Goal: Task Accomplishment & Management: Manage account settings

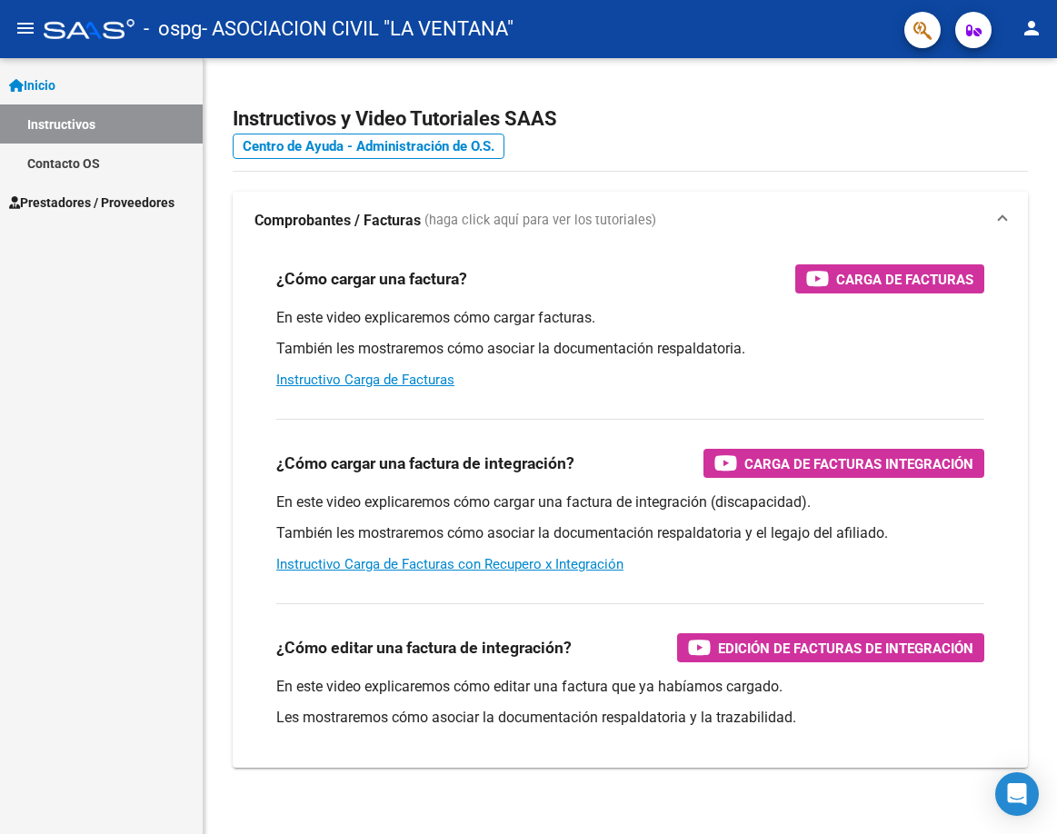
click at [102, 197] on span "Prestadores / Proveedores" at bounding box center [91, 203] width 165 height 20
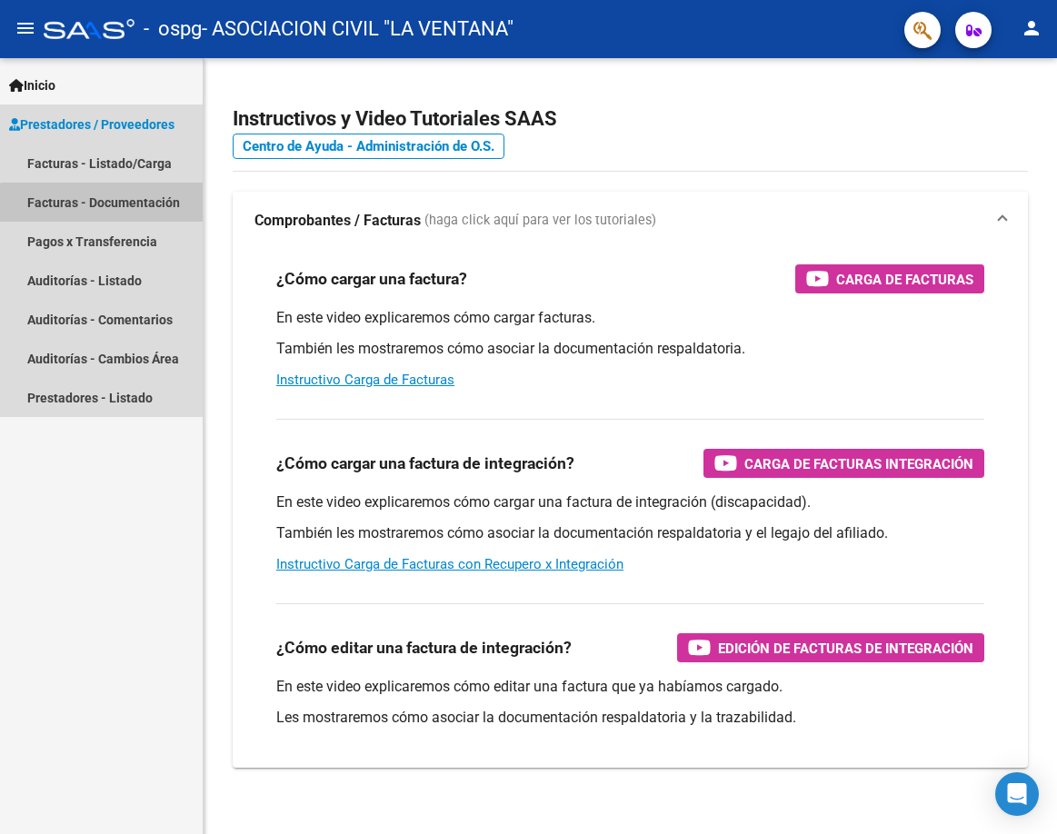
click at [166, 209] on link "Facturas - Documentación" at bounding box center [101, 202] width 203 height 39
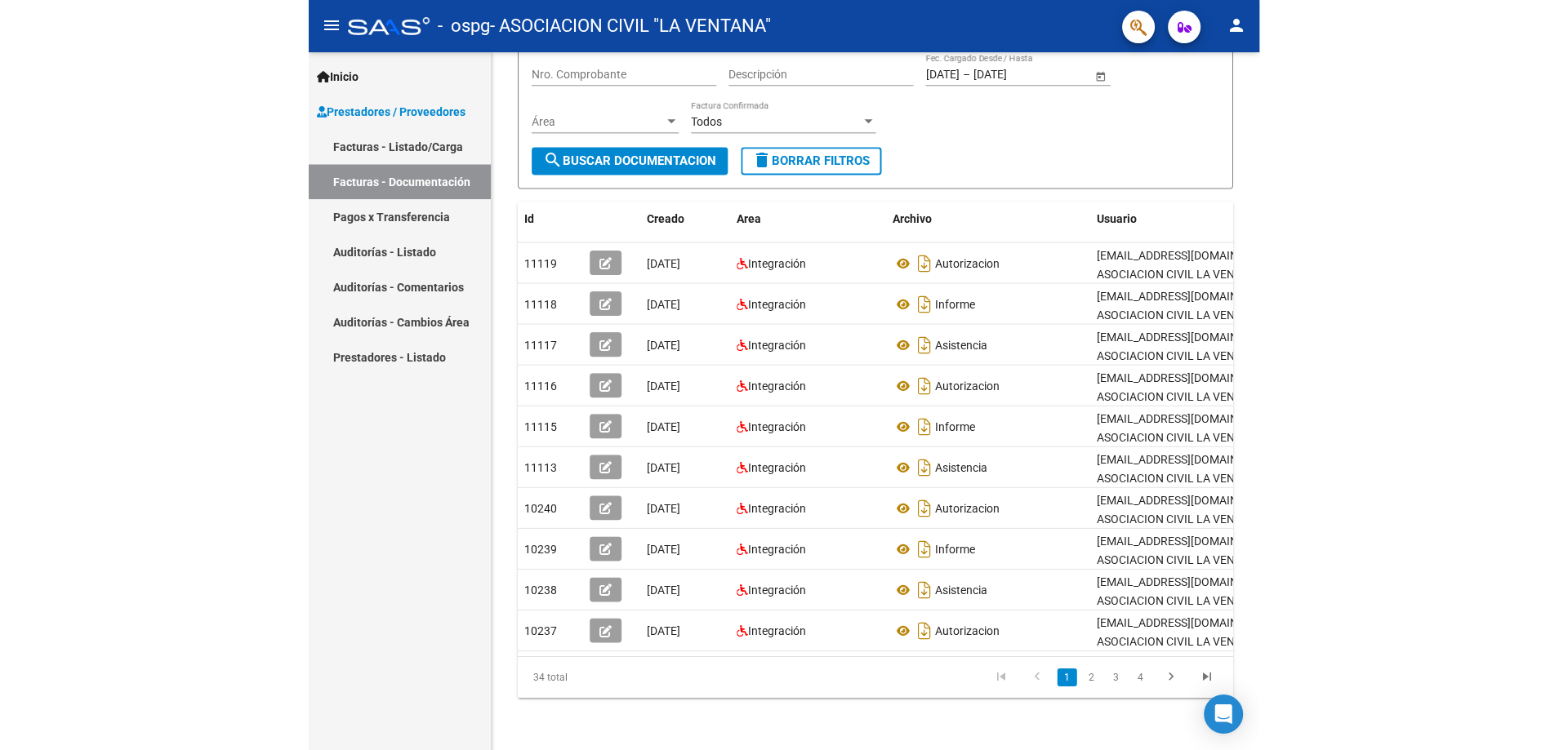
scroll to position [148, 0]
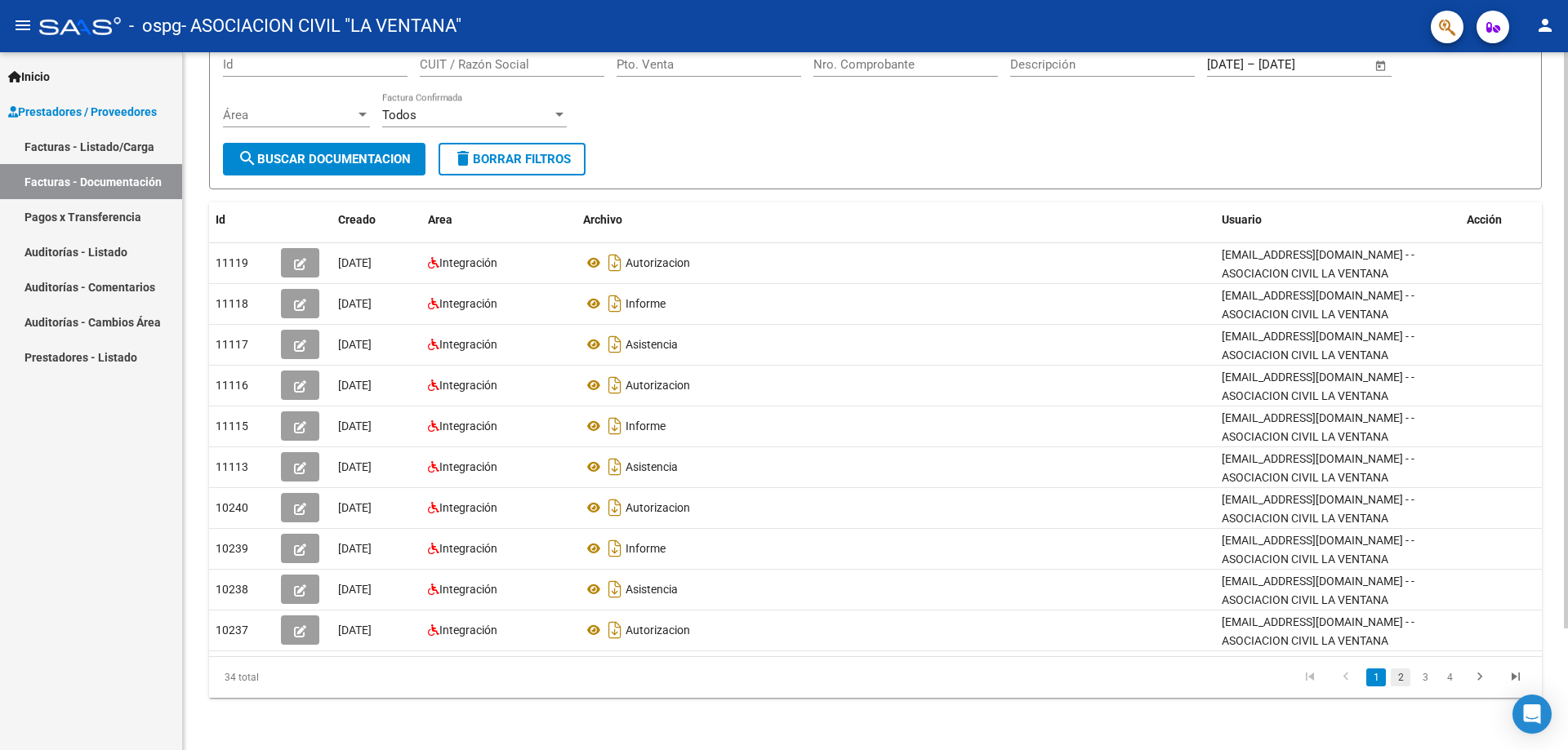
click at [949, 680] on link "2" at bounding box center [1401, 677] width 20 height 18
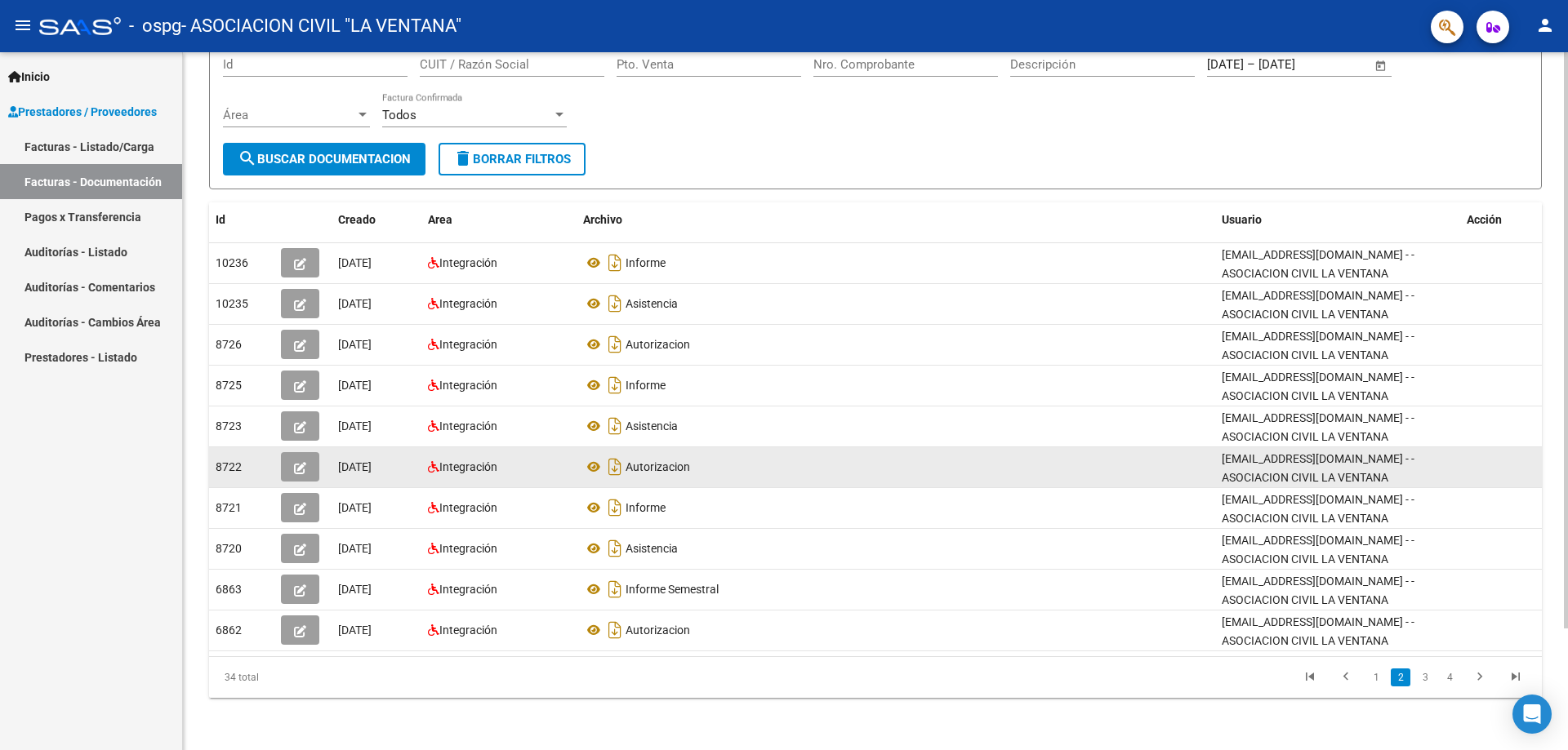
scroll to position [4, 0]
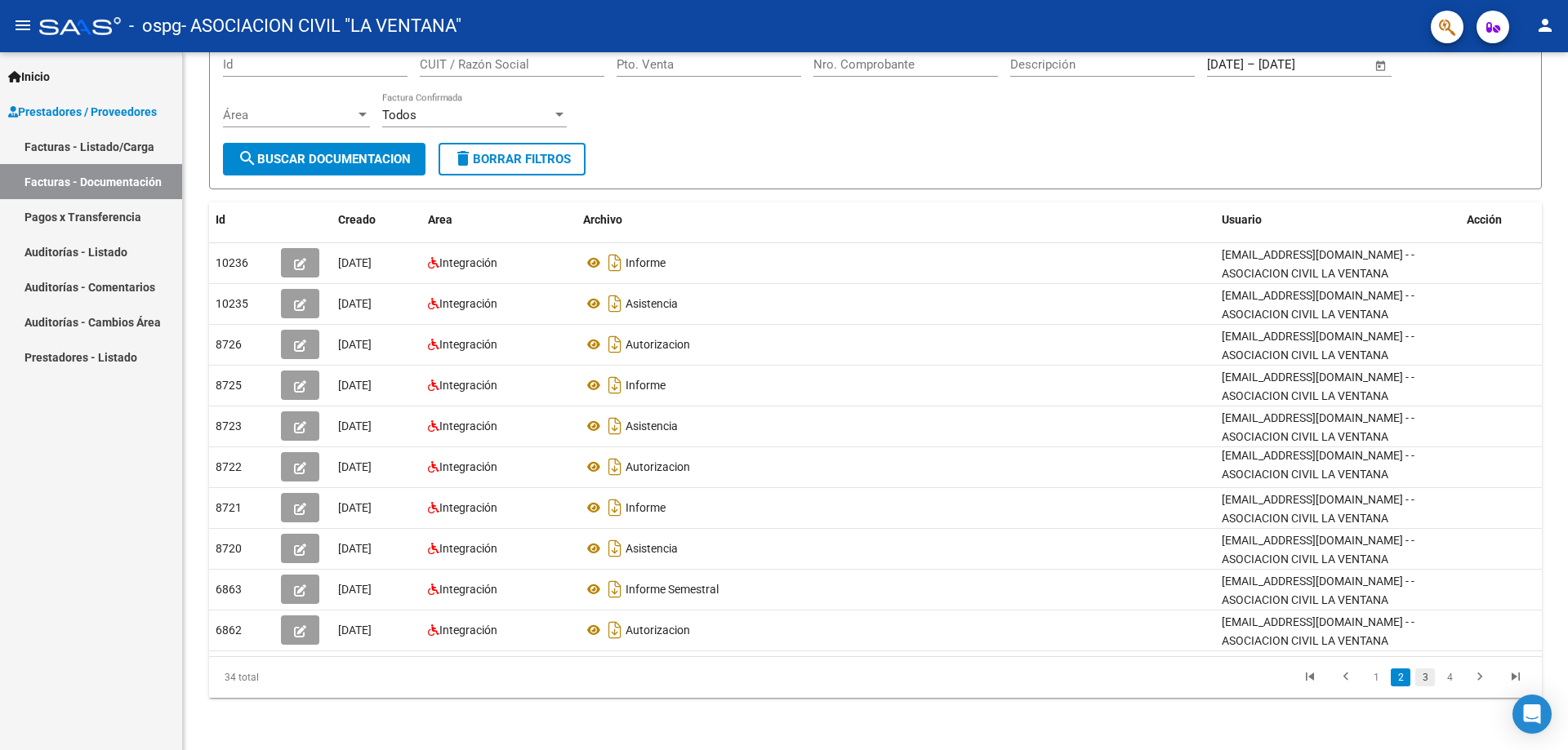
click at [949, 682] on link "3" at bounding box center [1425, 677] width 20 height 18
click at [949, 682] on link "4" at bounding box center [1450, 677] width 20 height 18
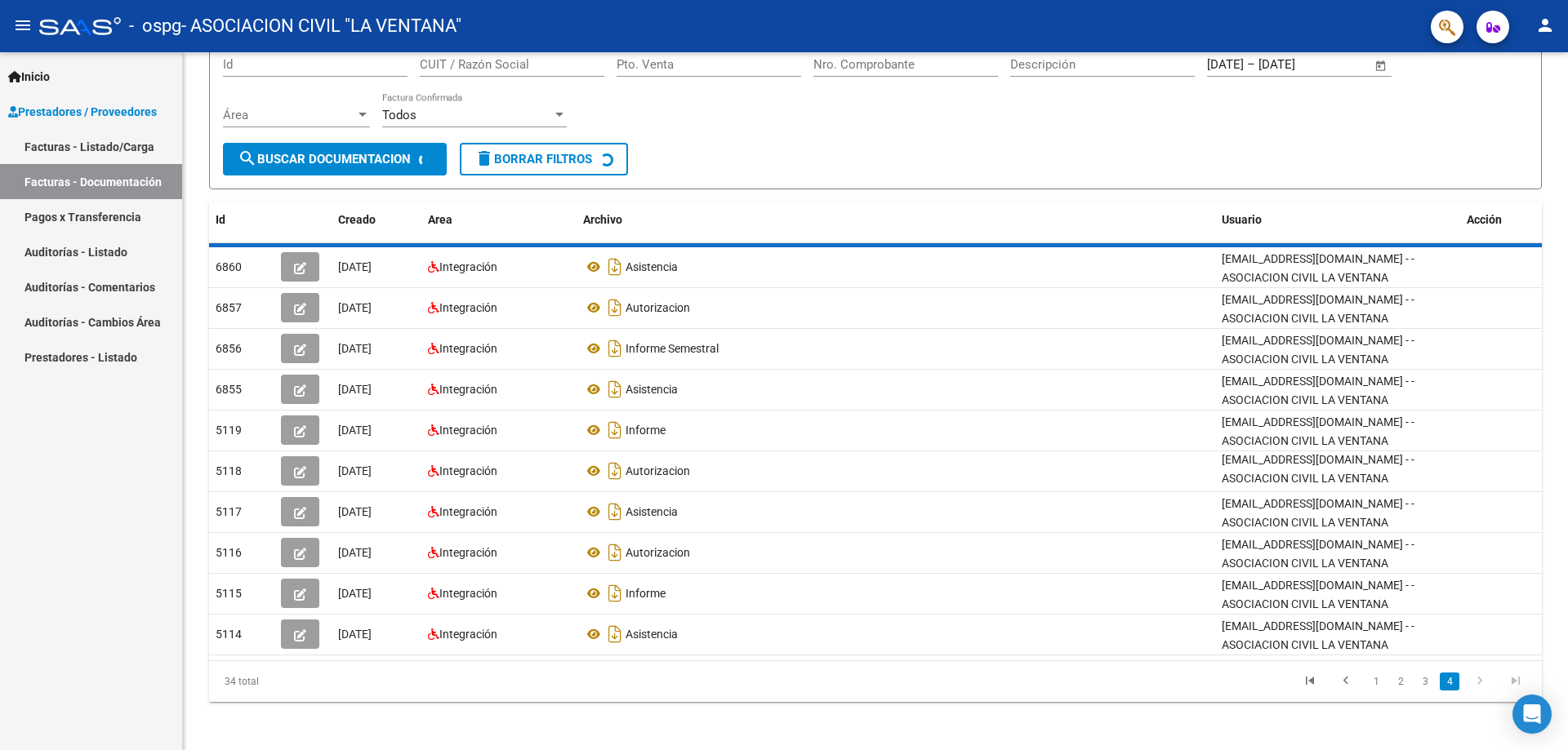
scroll to position [0, 0]
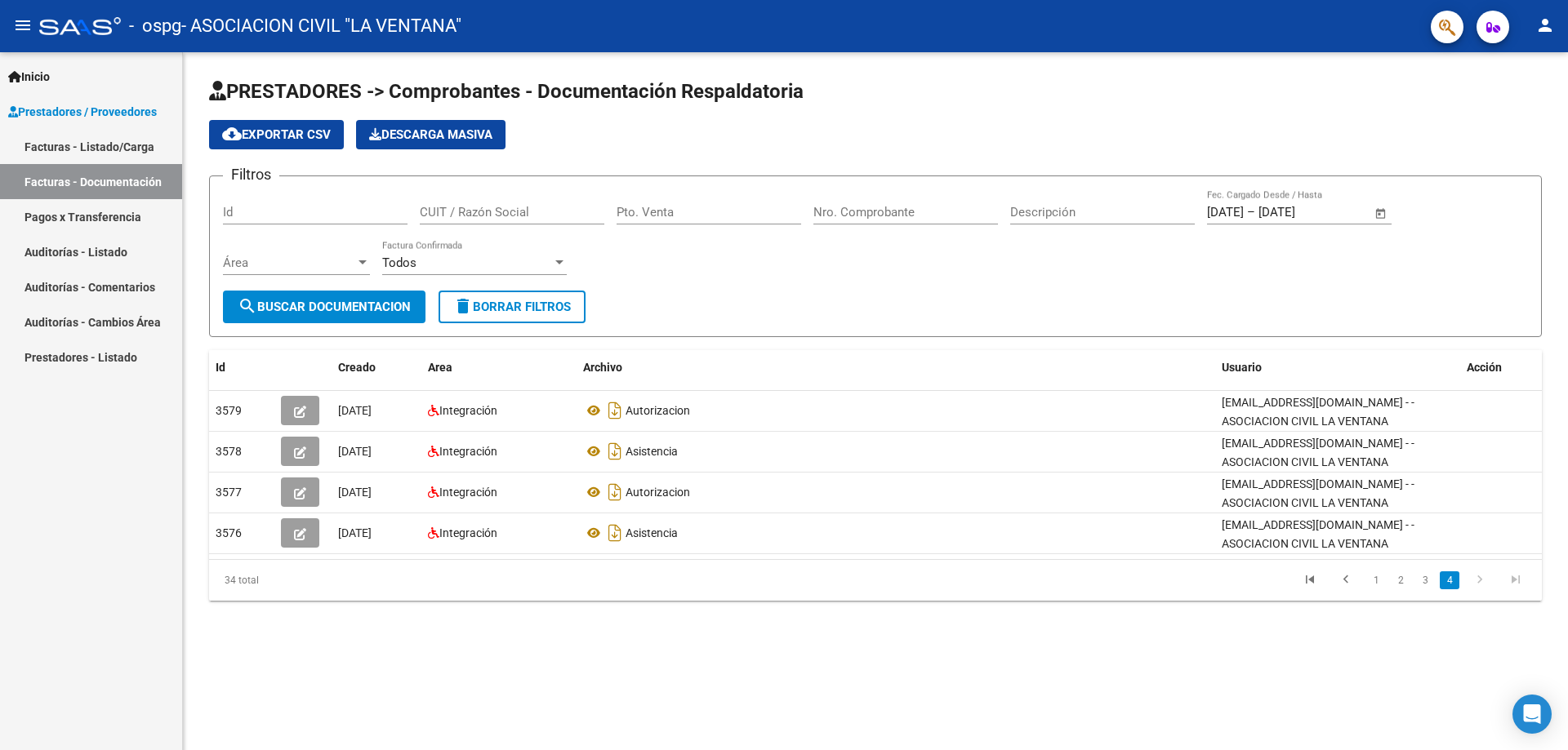
click at [98, 147] on link "Facturas - Listado/Carga" at bounding box center [91, 146] width 182 height 35
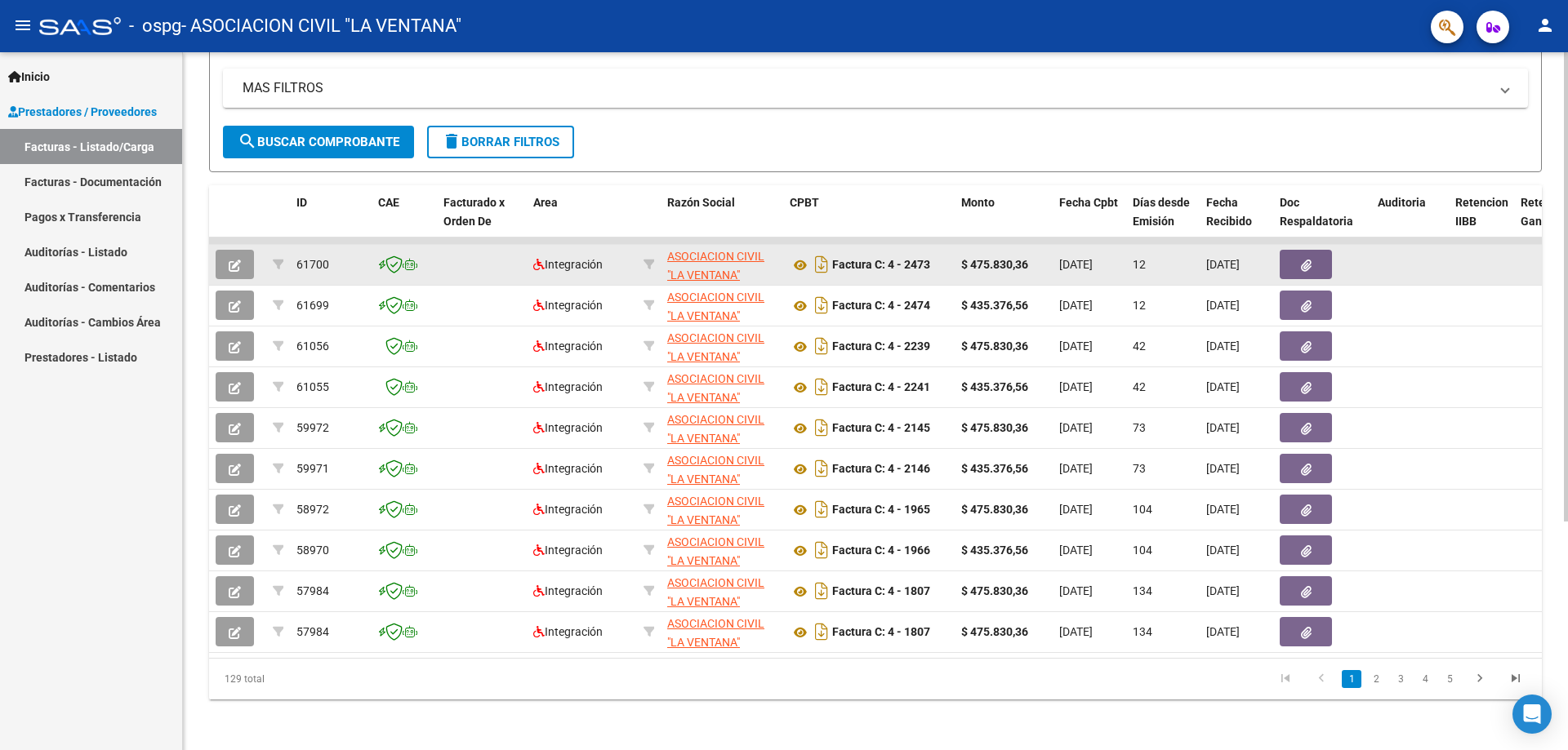
scroll to position [340, 0]
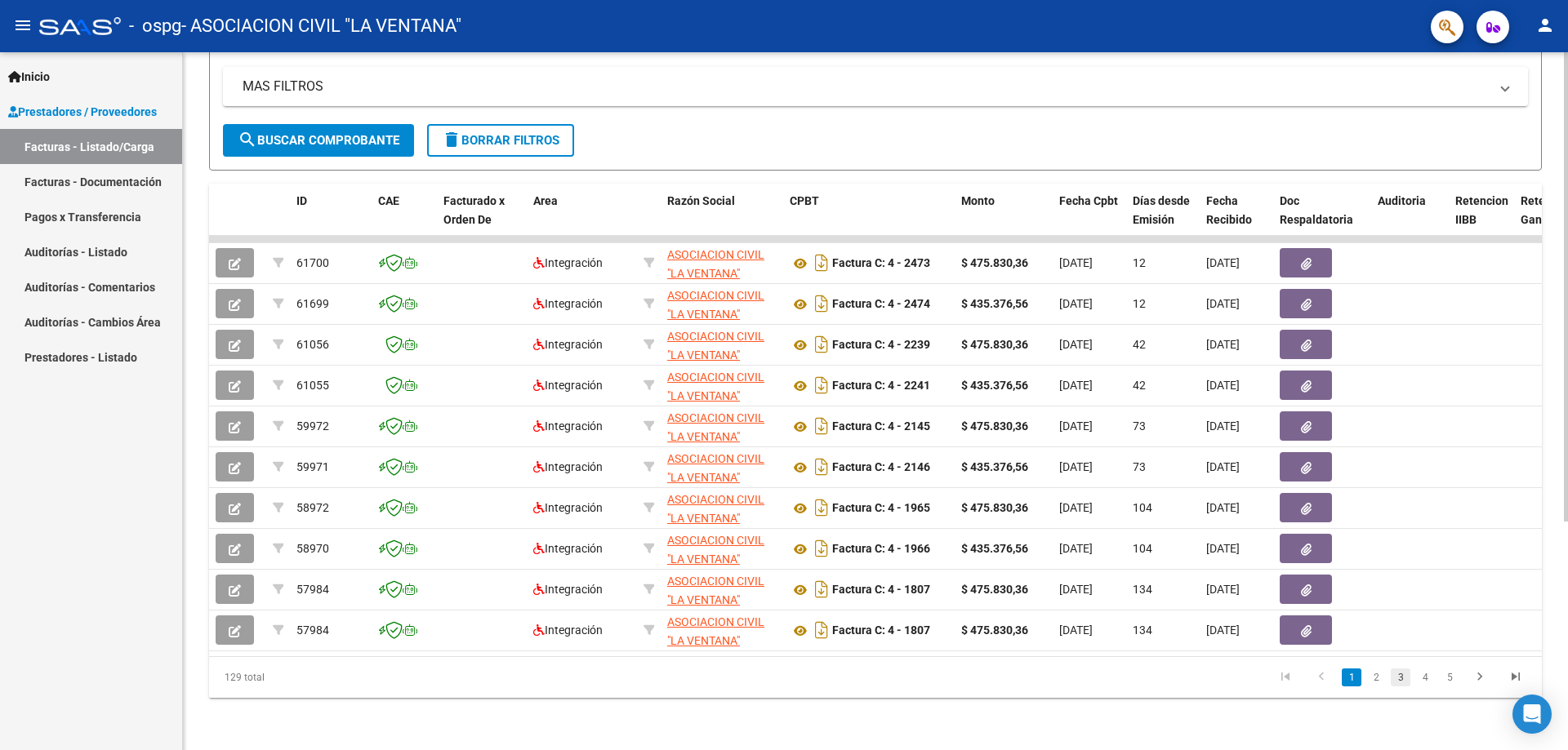
click at [949, 680] on link "3" at bounding box center [1401, 677] width 20 height 18
click at [949, 676] on link "4" at bounding box center [1425, 677] width 20 height 18
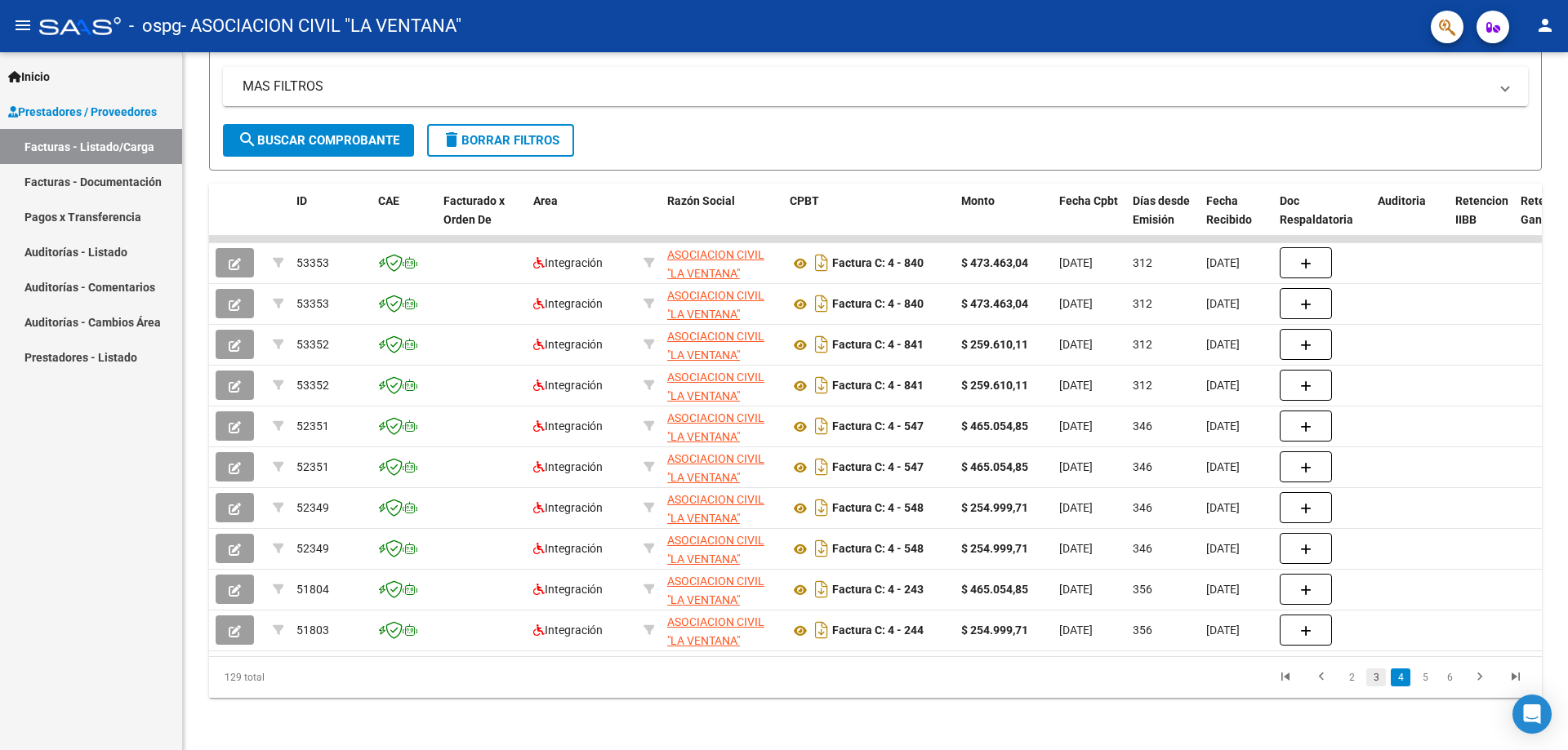
click at [949, 676] on link "3" at bounding box center [1377, 677] width 20 height 18
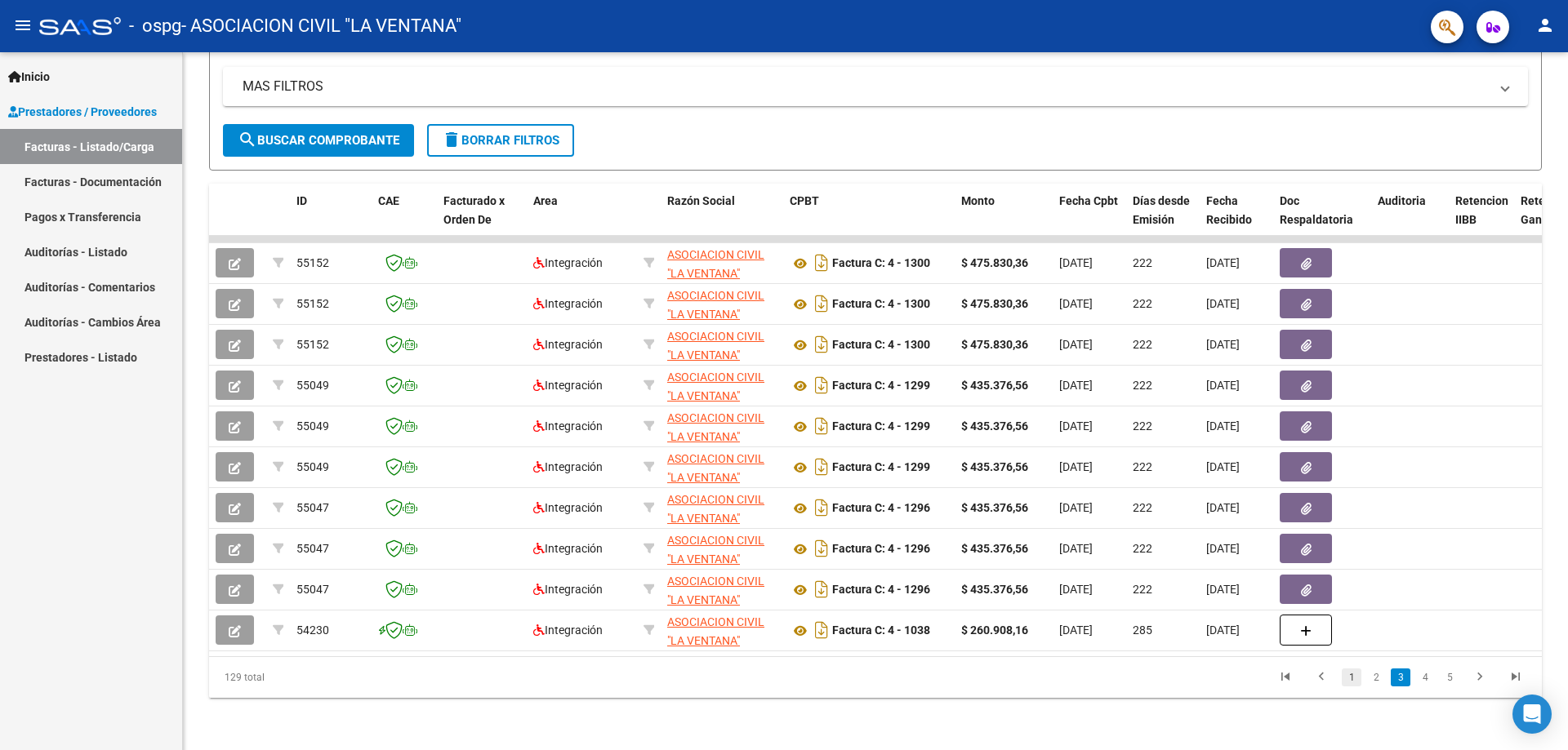
click at [949, 675] on link "1" at bounding box center [1351, 677] width 20 height 18
click at [949, 684] on link "2" at bounding box center [1377, 677] width 20 height 18
click at [949, 677] on link "3" at bounding box center [1401, 677] width 20 height 18
click at [949, 680] on link "4" at bounding box center [1425, 677] width 20 height 18
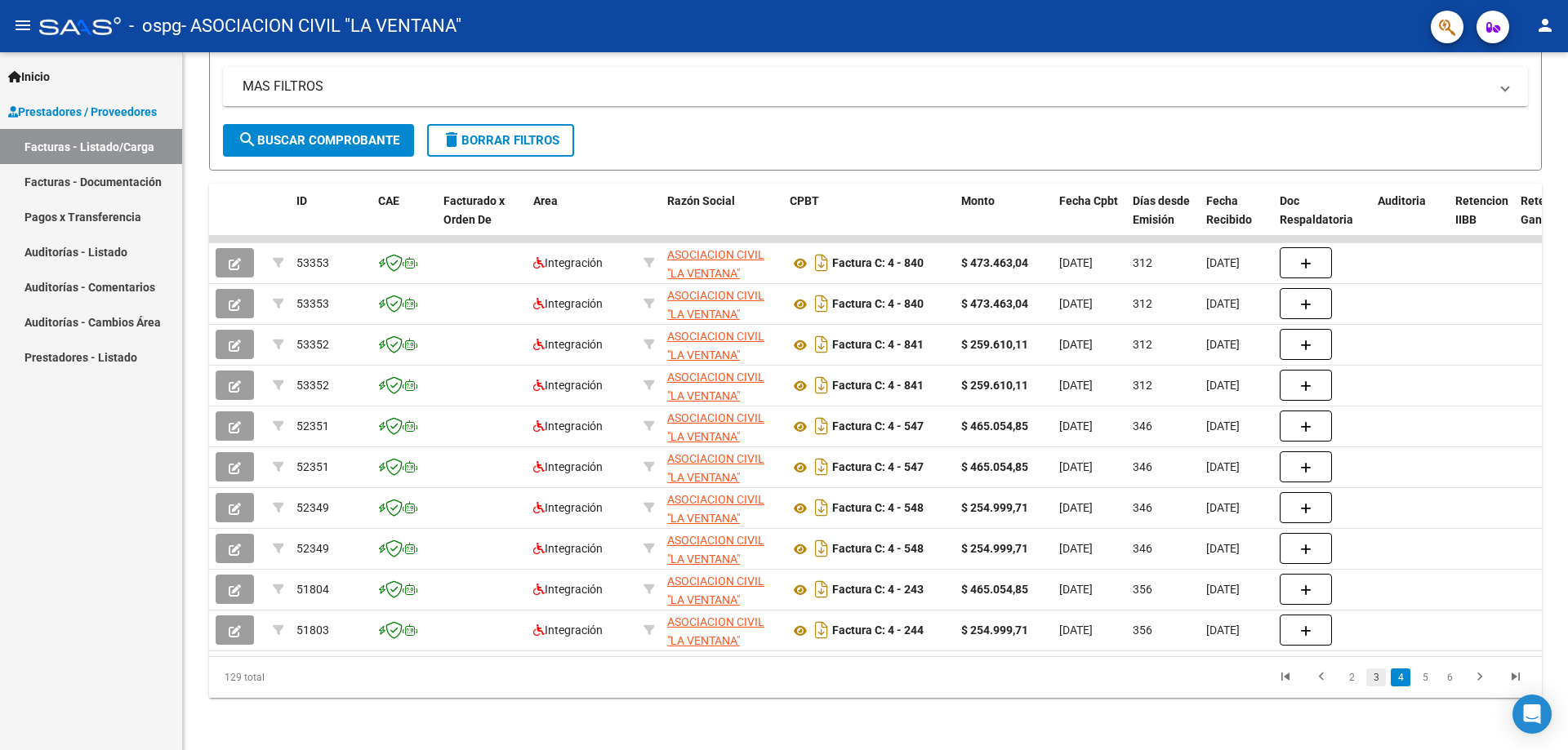
click at [949, 682] on link "3" at bounding box center [1377, 677] width 20 height 18
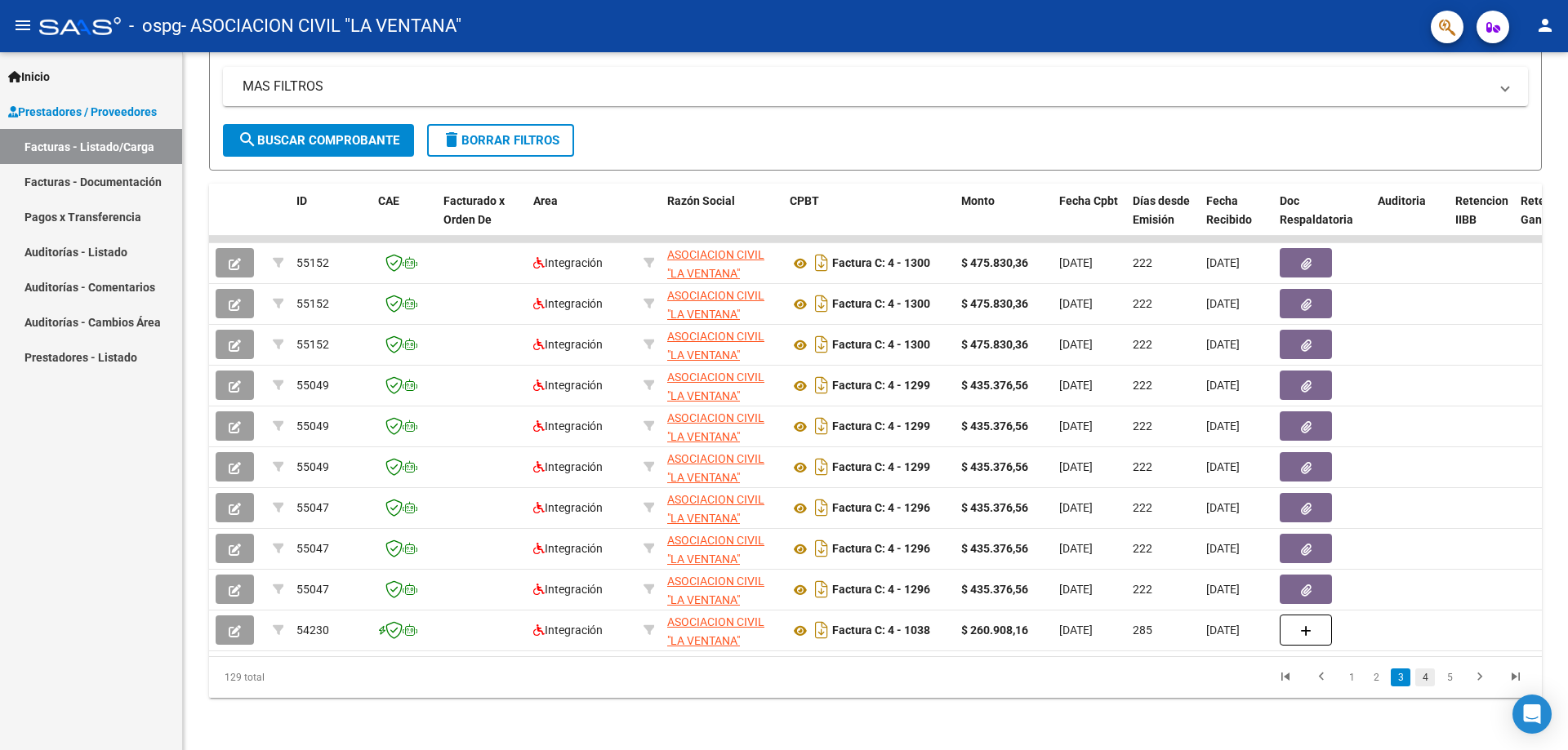
click at [949, 675] on link "4" at bounding box center [1425, 677] width 20 height 18
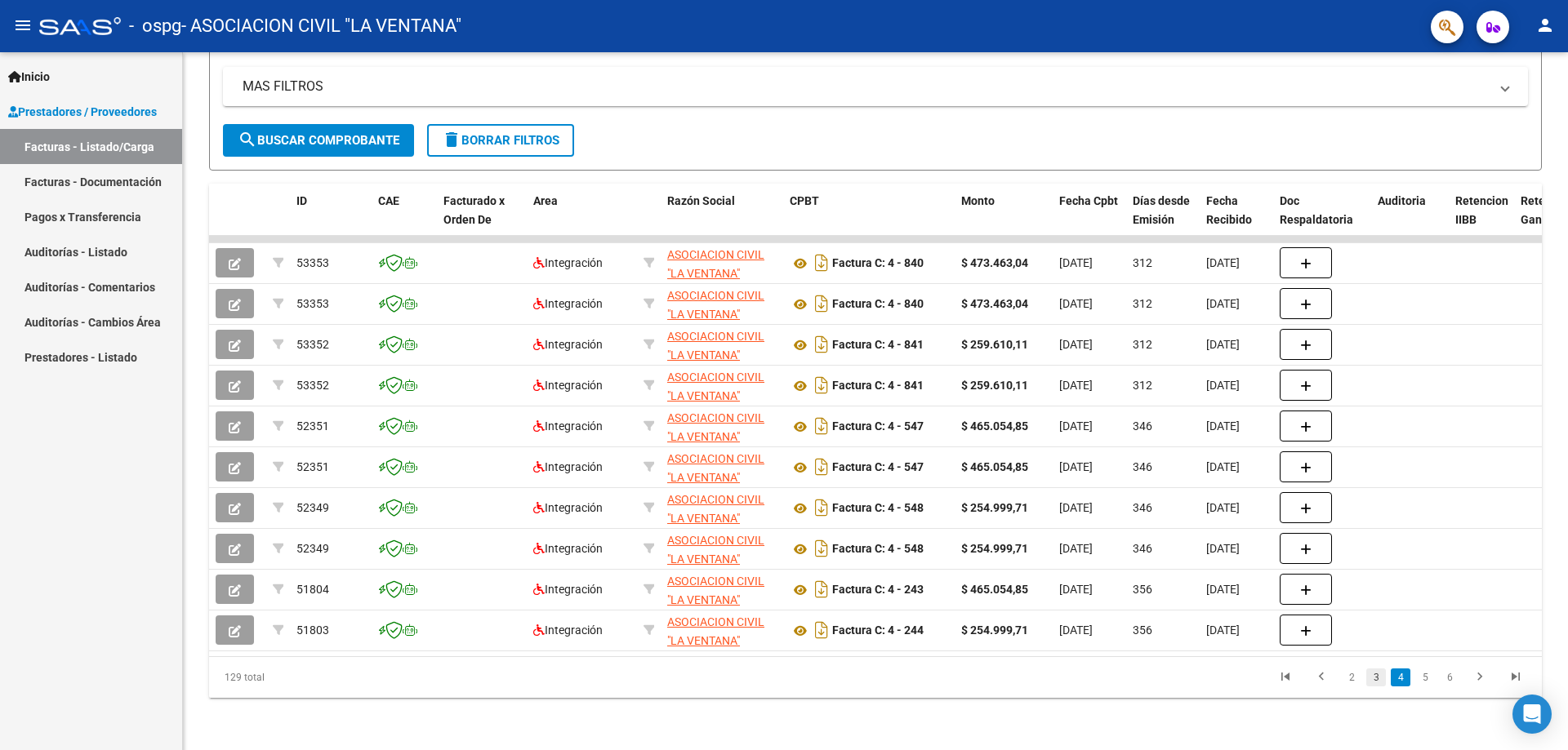
click at [949, 680] on link "3" at bounding box center [1377, 677] width 20 height 18
